Goal: Navigation & Orientation: Find specific page/section

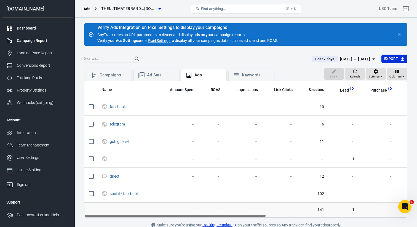
click at [31, 28] on div "Dashboard" at bounding box center [42, 28] width 51 height 6
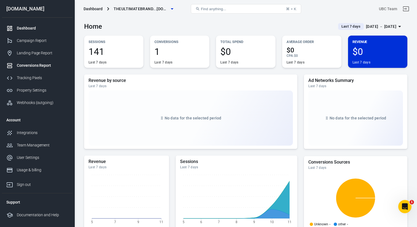
click at [30, 65] on div "Conversions Report" at bounding box center [42, 66] width 51 height 6
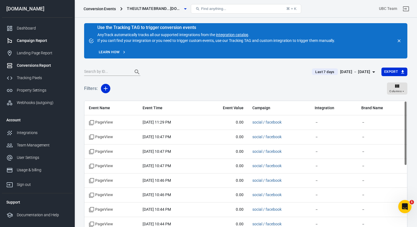
click at [23, 42] on div "Campaign Report" at bounding box center [42, 41] width 51 height 6
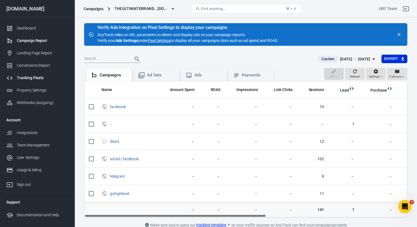
click at [34, 77] on div "Tracking Pixels" at bounding box center [42, 78] width 51 height 6
